Goal: Task Accomplishment & Management: Complete application form

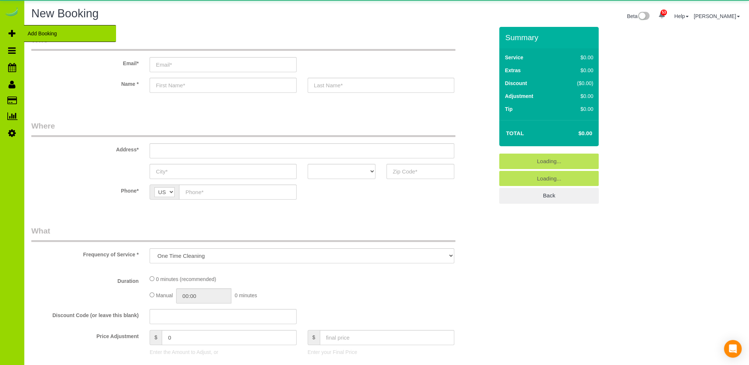
select select "object:1524"
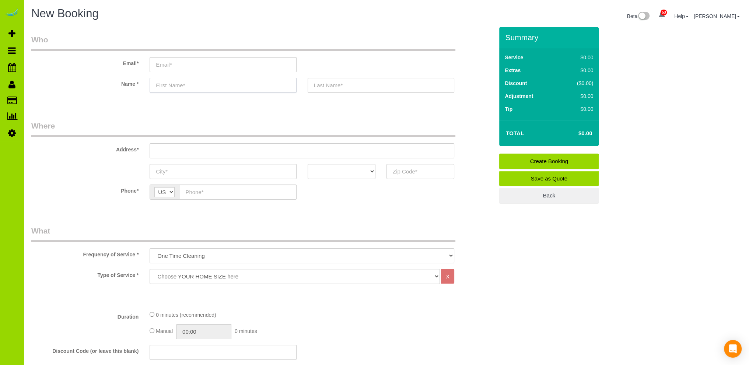
click at [178, 84] on input "text" at bounding box center [223, 85] width 147 height 15
type input "Meni"
click at [184, 145] on input "text" at bounding box center [302, 150] width 305 height 15
type input "545 Kenton St."
click at [167, 172] on input "text" at bounding box center [223, 171] width 147 height 15
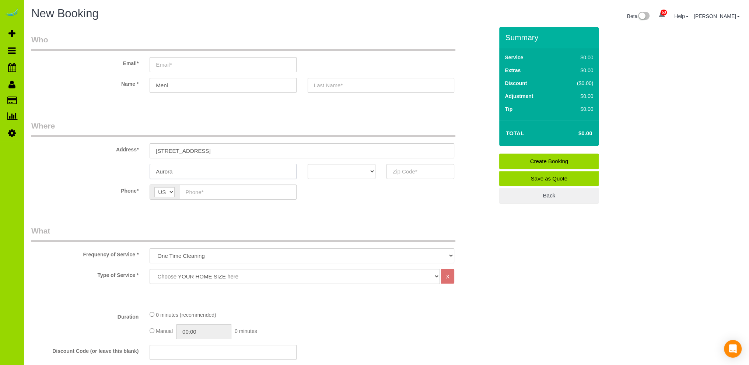
type input "Aurora"
click at [359, 170] on select "AK AL AR AZ CA CO CT DC DE FL GA HI IA ID IL IN KS KY LA MA MD ME MI MN MO MS M…" at bounding box center [342, 171] width 68 height 15
select select "CO"
click at [308, 164] on select "AK AL AR AZ CA CO CT DC DE FL GA HI IA ID IL IN KS KY LA MA MD ME MI MN MO MS M…" at bounding box center [342, 171] width 68 height 15
click at [408, 172] on input "text" at bounding box center [420, 171] width 68 height 15
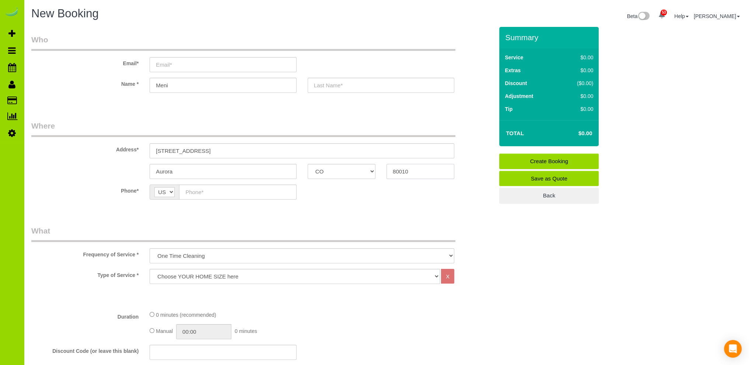
type input "80010"
click at [199, 193] on input "text" at bounding box center [237, 192] width 117 height 15
type input "(308) 293-9157"
click at [330, 203] on sui-booking-location "Phone* AF AL DZ AD AO AI AQ AG AR AM AW AU AT AZ BS BH BD BB BY BE BZ BJ BM BT …" at bounding box center [262, 195] width 462 height 21
click at [305, 201] on sui-booking-location "Phone* AF AL DZ AD AO AI AQ AG AR AM AW AU AT AZ BS BH BD BB BY BE BZ BJ BM BT …" at bounding box center [262, 195] width 462 height 21
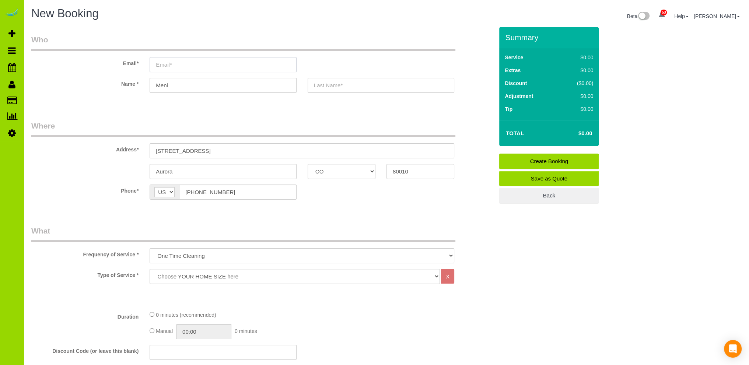
click at [183, 66] on input "email" at bounding box center [223, 64] width 147 height 15
type input "nati09877@gmail.com"
click at [240, 276] on select "Choose YOUR HOME SIZE here Hourly Cleaning 1 - 999 square feet 1,000 - 1,299 sq…" at bounding box center [295, 276] width 290 height 15
select select "39"
click at [150, 269] on select "Choose YOUR HOME SIZE here Hourly Cleaning 1 - 999 square feet 1,000 - 1,299 sq…" at bounding box center [295, 276] width 290 height 15
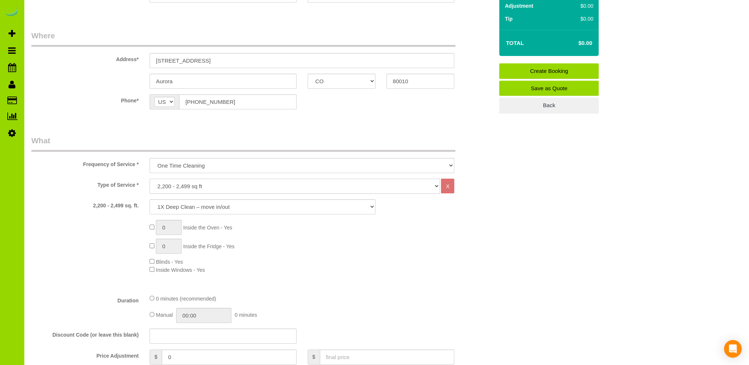
scroll to position [147, 0]
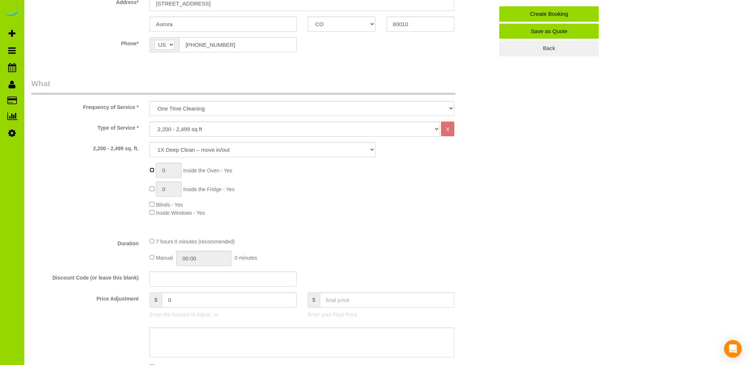
type input "1"
click at [166, 169] on input "1" at bounding box center [169, 170] width 26 height 15
type input "2"
click at [362, 172] on div "2 Inside the Oven - Yes 0 Inside the Fridge - Yes Blinds - Yes Inside Windows -…" at bounding box center [321, 190] width 355 height 54
type input "1"
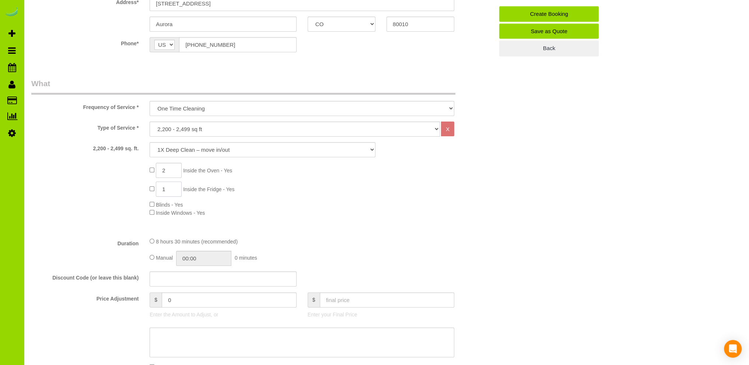
click at [168, 188] on input "1" at bounding box center [169, 189] width 26 height 15
type input "2"
drag, startPoint x: 433, startPoint y: 207, endPoint x: 429, endPoint y: 204, distance: 4.8
click at [432, 207] on div "2 Inside the Oven - Yes 2 Inside the Fridge - Yes Blinds - Yes Inside Windows -…" at bounding box center [321, 190] width 355 height 54
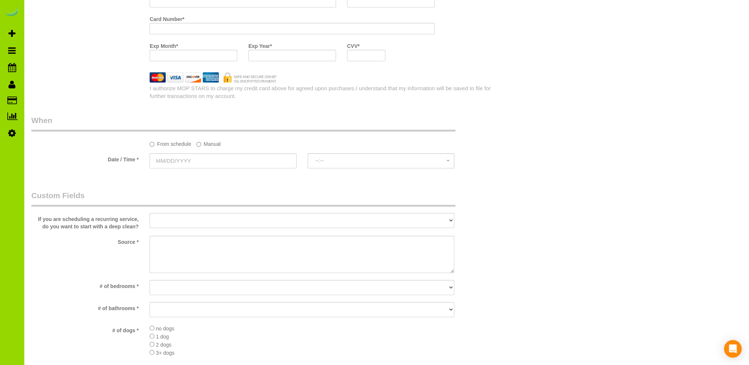
scroll to position [589, 0]
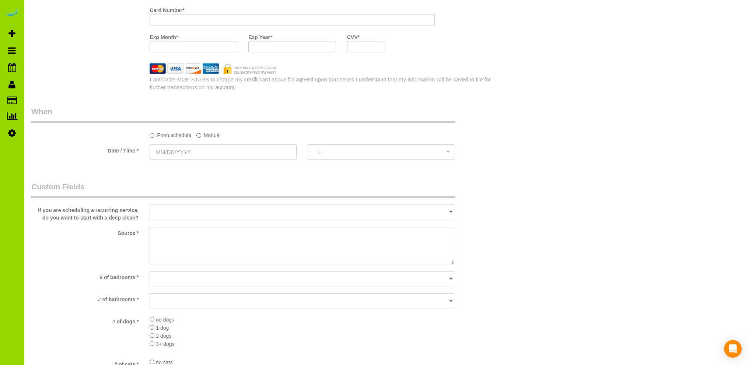
click at [172, 234] on textarea at bounding box center [302, 246] width 305 height 38
type textarea "Internet"
click at [183, 279] on select "No bedrooms 1 bedroom 2 bedrooms 3 bedrooms 4 bedrooms 5 bedrooms 6 bedrooms 7 …" at bounding box center [302, 278] width 305 height 15
select select "number:6"
click at [150, 271] on select "No bedrooms 1 bedroom 2 bedrooms 3 bedrooms 4 bedrooms 5 bedrooms 6 bedrooms 7 …" at bounding box center [302, 278] width 305 height 15
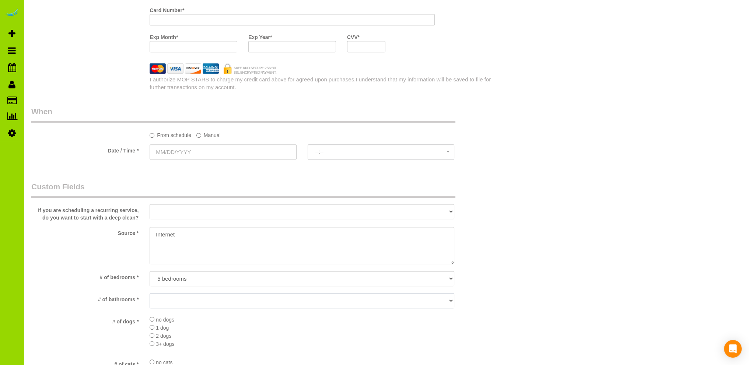
click at [159, 303] on select "No bathrooms 1 bathrooms 1.5 bathrooms 2 bathrooms 2.5 bathrooms 3 bathrooms 3.…" at bounding box center [302, 300] width 305 height 15
select select "number:13"
click at [150, 294] on select "No bathrooms 1 bathrooms 1.5 bathrooms 2 bathrooms 2.5 bathrooms 3 bathrooms 3.…" at bounding box center [302, 300] width 305 height 15
drag, startPoint x: 109, startPoint y: 75, endPoint x: 102, endPoint y: 60, distance: 15.8
click at [108, 70] on div "Name On Account * Billing Zip Code * Card Number * Exp Month * Exp Year * CVV *" at bounding box center [262, 34] width 462 height 114
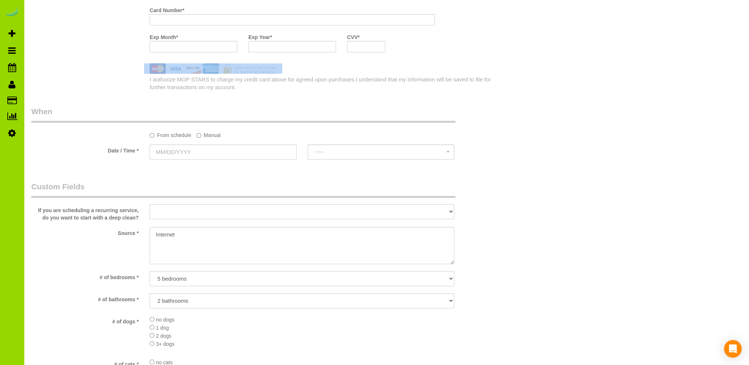
click at [92, 81] on div "I authorize MOP STARS to charge my credit card above for agreed upon purchases.…" at bounding box center [262, 83] width 473 height 18
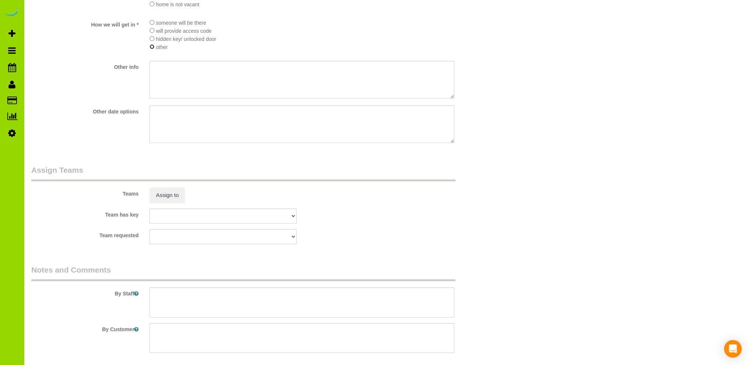
scroll to position [1031, 0]
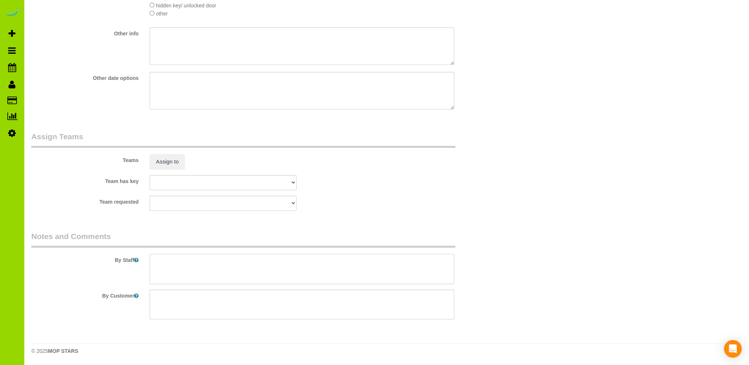
click at [168, 263] on textarea at bounding box center [302, 269] width 305 height 30
type textarea "- Date? Entry?"
click at [378, 195] on sui-booking-teams "Teams Assign to Team has key ALBI ANA ANGEL DESI ELVIA ERICA FABIOLA FLOR HELEN…" at bounding box center [262, 171] width 462 height 80
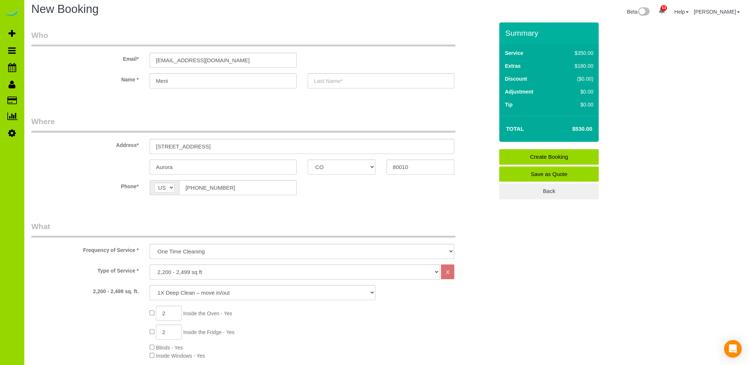
scroll to position [0, 0]
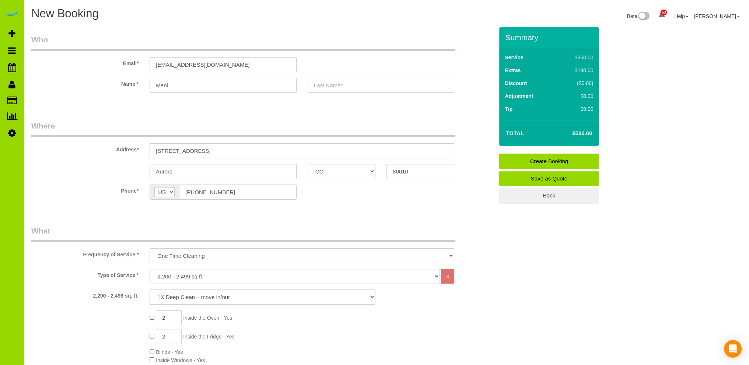
click at [322, 80] on input "text" at bounding box center [381, 85] width 147 height 15
type input "Elisha"
click at [354, 192] on div "Phone* AF AL DZ AD AO AI AQ AG AR AM AW AU AT AZ BS BH BD BB BY BE BZ BJ BM BT …" at bounding box center [262, 192] width 473 height 15
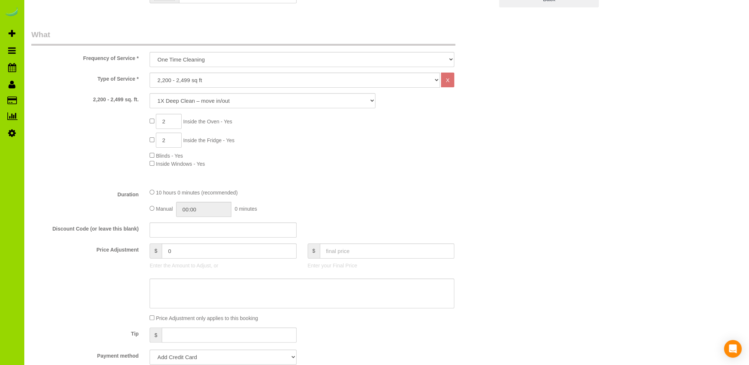
scroll to position [295, 0]
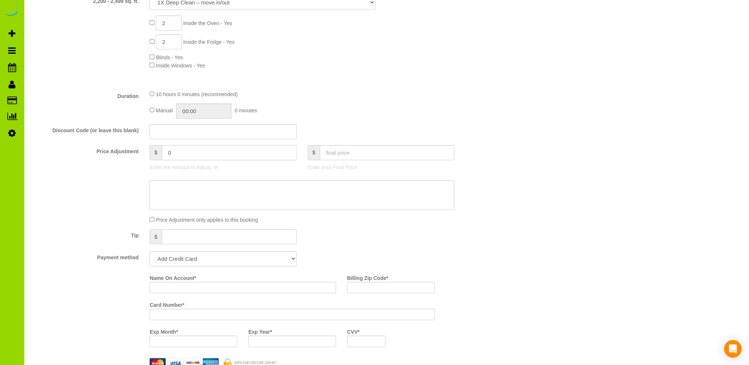
click at [166, 153] on input "0" at bounding box center [229, 152] width 135 height 15
type input "-20"
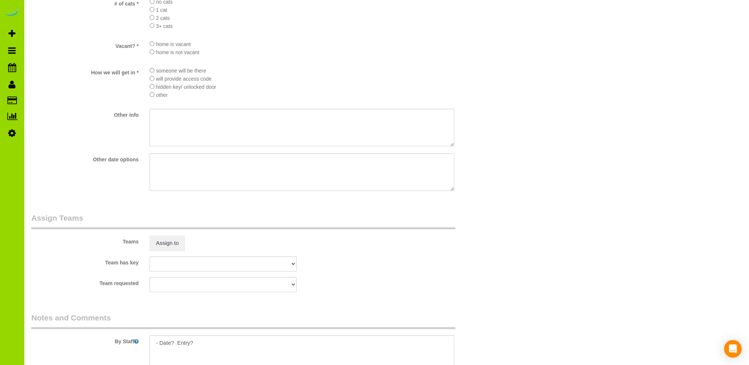
scroll to position [1031, 0]
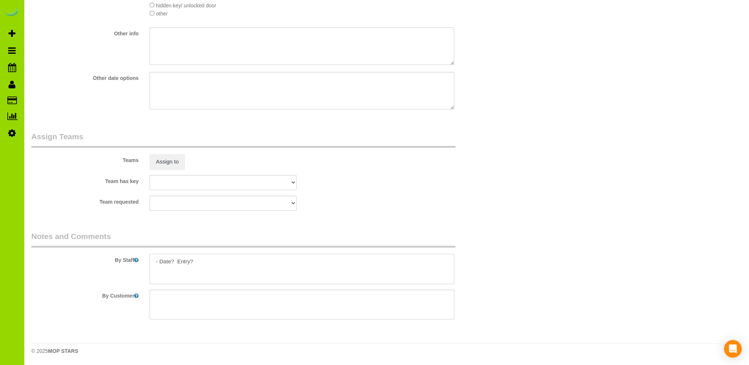
drag, startPoint x: 207, startPoint y: 261, endPoint x: 203, endPoint y: 258, distance: 4.5
click at [207, 260] on textarea at bounding box center [302, 269] width 305 height 30
click at [178, 271] on textarea at bounding box center [302, 269] width 305 height 30
type textarea "- Date? Entry? Ovens $90 for two and fridge $70 for two."
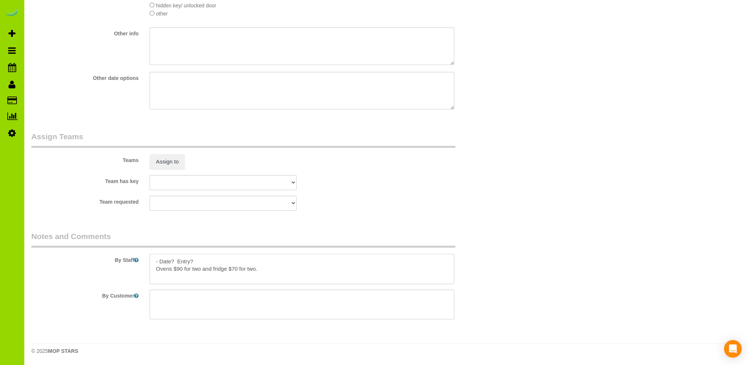
click at [283, 272] on textarea at bounding box center [302, 269] width 305 height 30
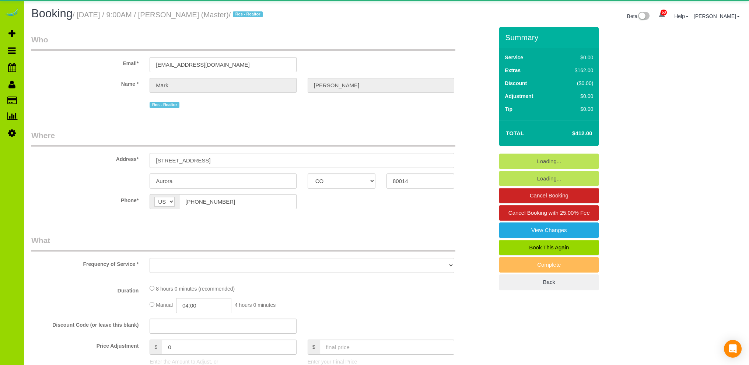
select select "CO"
select select "object:1162"
select select "string:fspay-7b9b2bea-d41d-466f-8db2-0bc3e15a9365"
select select "spot1"
select select "number:3"
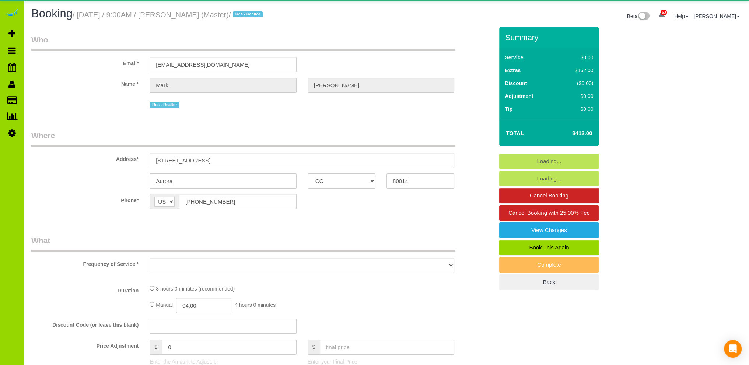
select select "number:13"
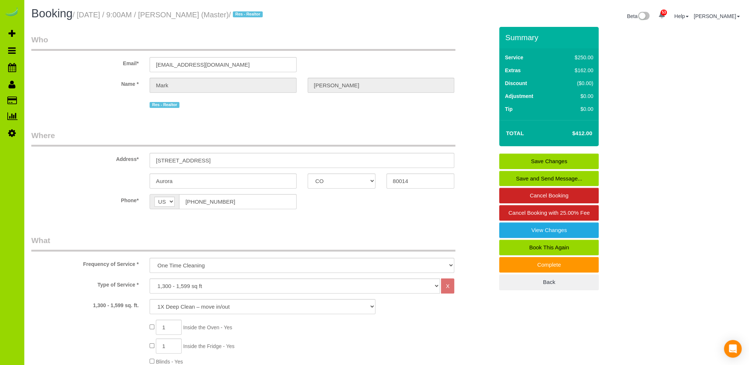
click at [536, 244] on link "Book This Again" at bounding box center [548, 247] width 99 height 15
select select "CO"
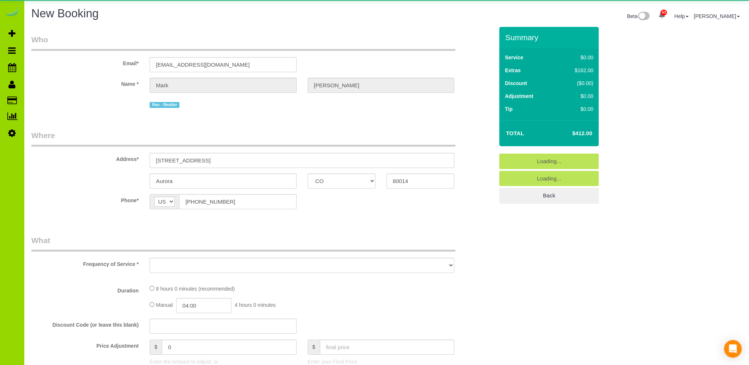
select select "string:fspay-7b9b2bea-d41d-466f-8db2-0bc3e15a9365"
select select "number:3"
select select "number:13"
select select "object:1937"
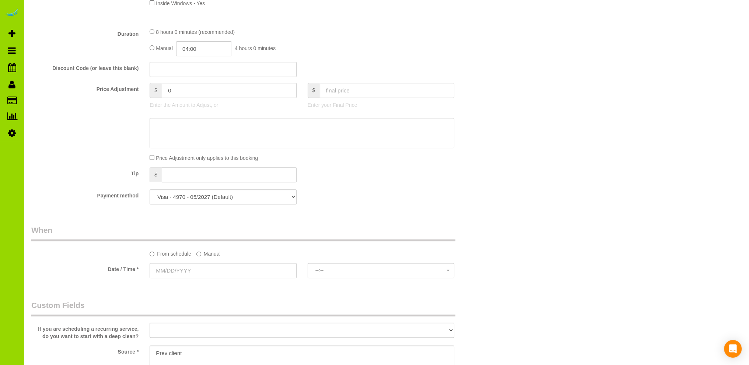
scroll to position [368, 0]
click at [343, 90] on input "text" at bounding box center [387, 88] width 135 height 15
type input "0"
click at [369, 185] on fieldset "What Frequency of Service * One Time Cleaning Weekly Cleaning Biweekly Cleaning…" at bounding box center [262, 37] width 462 height 341
type input "-412"
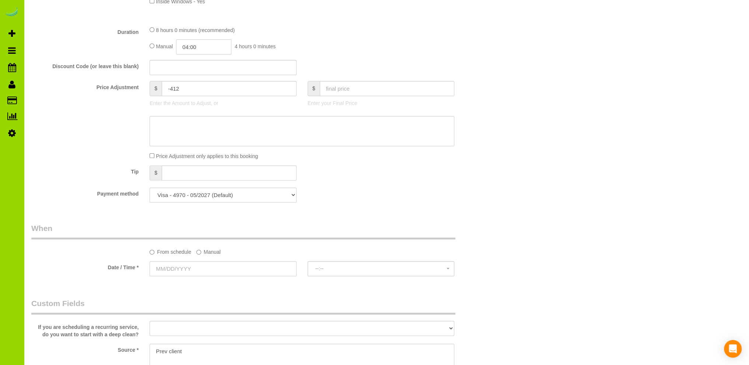
click at [193, 45] on input "04:00" at bounding box center [203, 46] width 55 height 15
type input "01:00"
click at [191, 78] on li "01:00" at bounding box center [195, 80] width 33 height 10
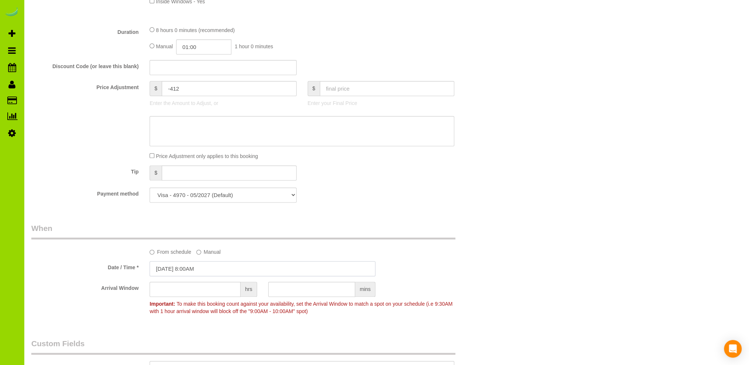
click at [185, 269] on input "[DATE] 8:00AM" at bounding box center [263, 268] width 226 height 15
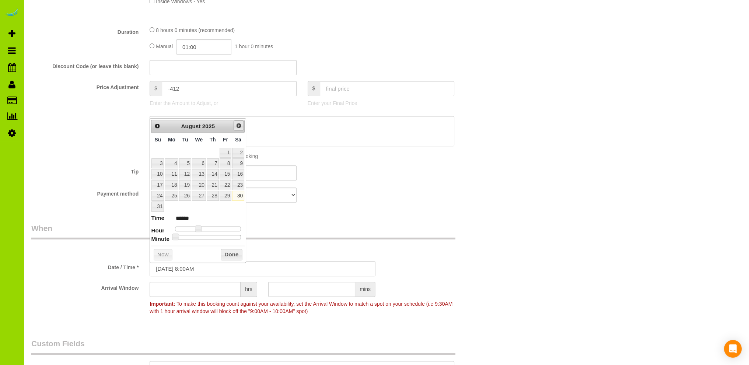
click at [239, 125] on span "Next" at bounding box center [239, 126] width 6 height 6
click at [186, 153] on link "2" at bounding box center [185, 153] width 12 height 10
type input "[DATE] 7:00AM"
type input "******"
type input "[DATE] 8:00AM"
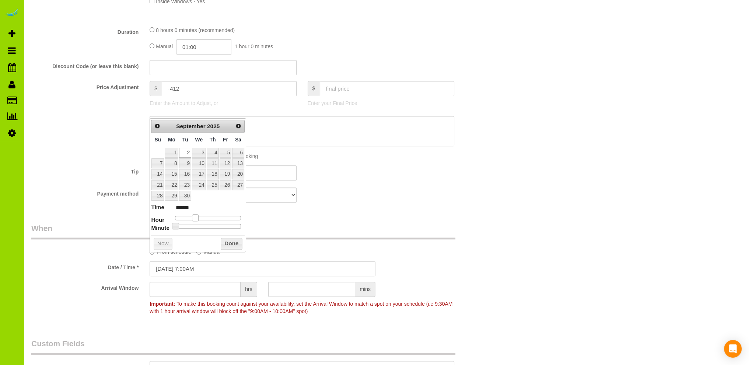
type input "******"
click at [199, 215] on span at bounding box center [198, 217] width 7 height 7
click at [231, 243] on button "Done" at bounding box center [232, 244] width 22 height 12
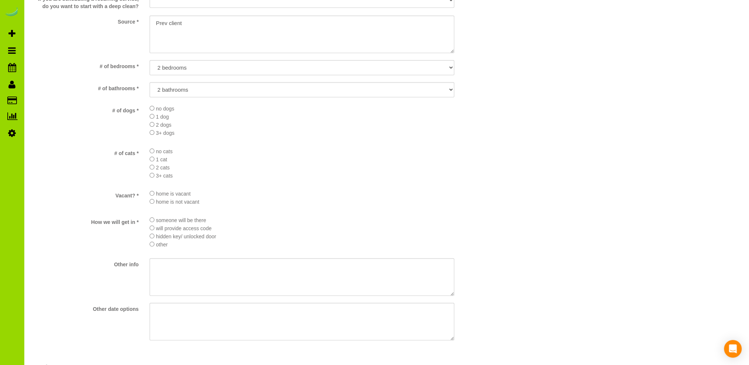
scroll to position [1031, 0]
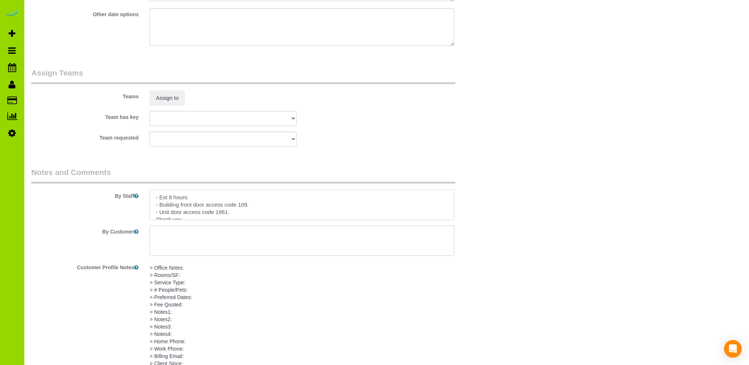
click at [239, 207] on textarea at bounding box center [302, 205] width 305 height 30
click at [261, 207] on textarea at bounding box center [302, 205] width 305 height 30
click at [245, 215] on textarea at bounding box center [302, 205] width 305 height 30
click at [220, 199] on textarea at bounding box center [302, 205] width 305 height 30
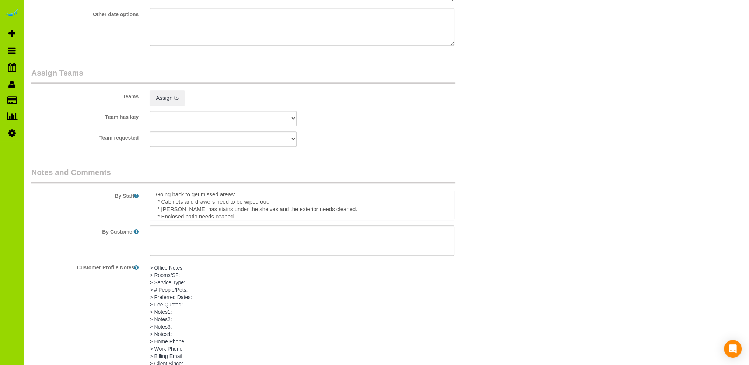
click at [218, 219] on textarea at bounding box center [302, 205] width 305 height 30
click at [249, 217] on textarea at bounding box center [302, 205] width 305 height 30
type textarea "Going back to get missed areas: * Cabinets and drawers need to be wiped out. * …"
click at [370, 212] on textarea at bounding box center [302, 205] width 305 height 30
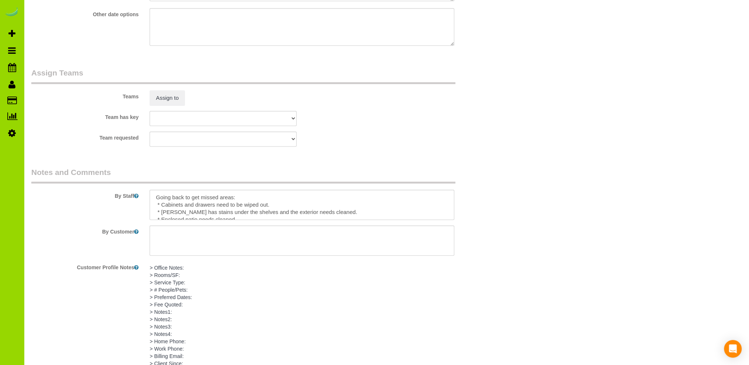
click at [373, 141] on div "Team requested [GEOGRAPHIC_DATA][PERSON_NAME] ANGEL DESI [PERSON_NAME] [PERSON_…" at bounding box center [262, 138] width 473 height 15
